Goal: Information Seeking & Learning: Learn about a topic

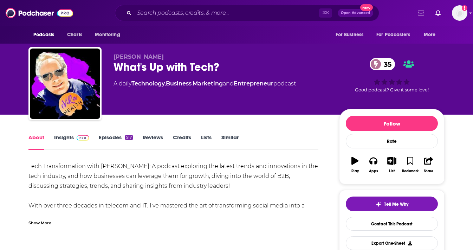
click at [66, 145] on link "Insights" at bounding box center [71, 142] width 35 height 16
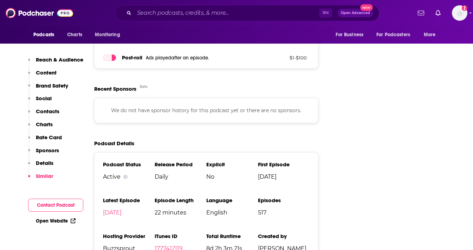
scroll to position [801, 0]
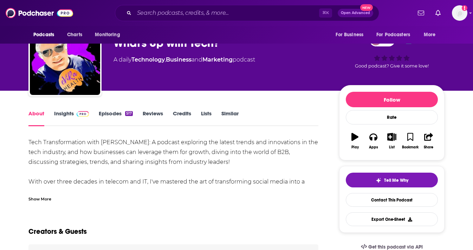
scroll to position [26, 0]
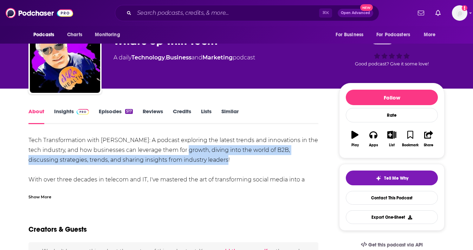
drag, startPoint x: 206, startPoint y: 160, endPoint x: 178, endPoint y: 146, distance: 30.6
click at [178, 146] on div "Tech Transformation with [PERSON_NAME]: A podcast exploring the latest trends a…" at bounding box center [173, 179] width 290 height 89
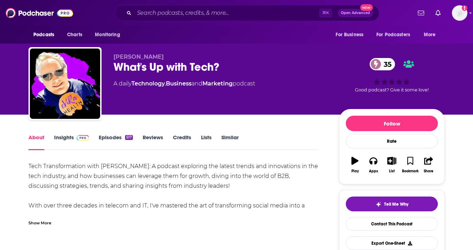
click at [67, 138] on link "Insights" at bounding box center [71, 142] width 35 height 16
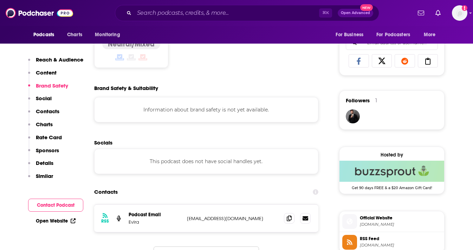
click at [53, 136] on p "Rate Card" at bounding box center [49, 137] width 26 height 7
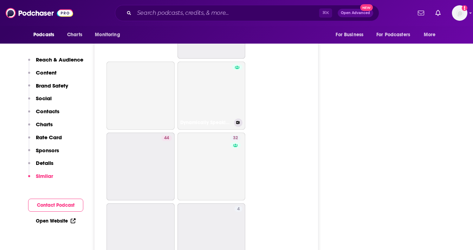
scroll to position [1813, 0]
